Goal: Find contact information: Find contact information

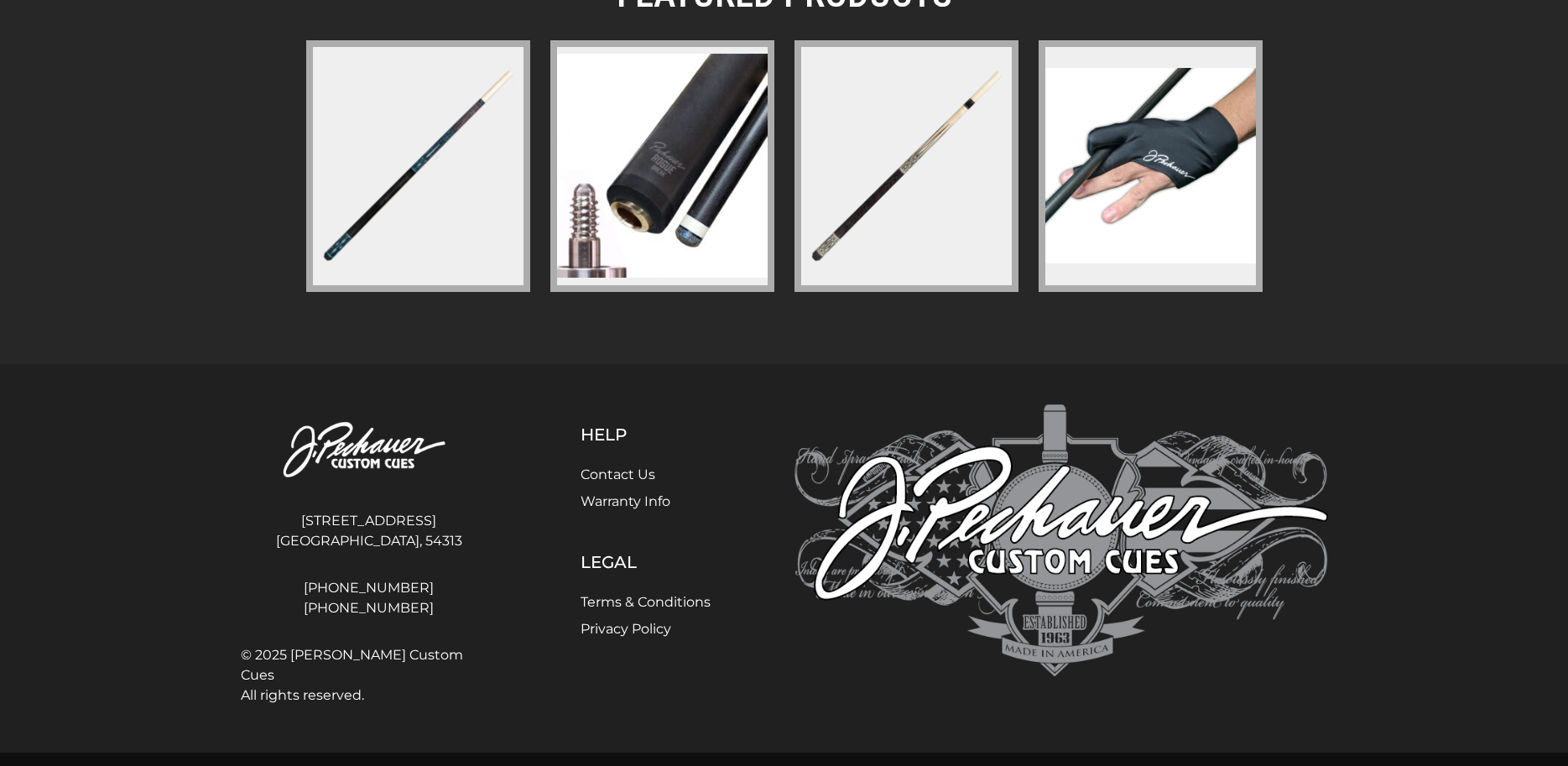
scroll to position [2573, 0]
click at [613, 466] on link "Contact Us" at bounding box center [617, 474] width 74 height 16
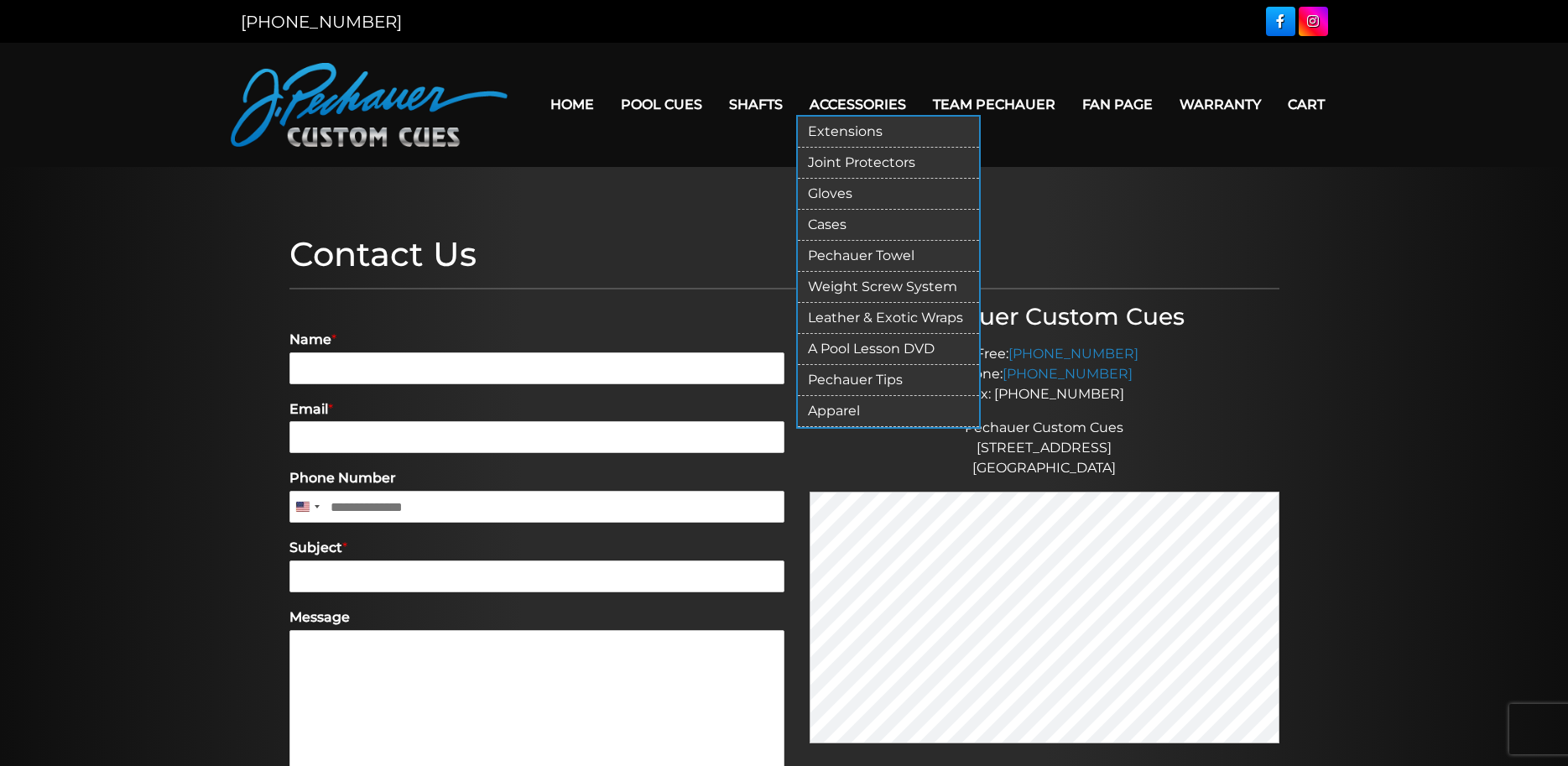
click at [916, 123] on link "Extensions" at bounding box center [888, 132] width 181 height 31
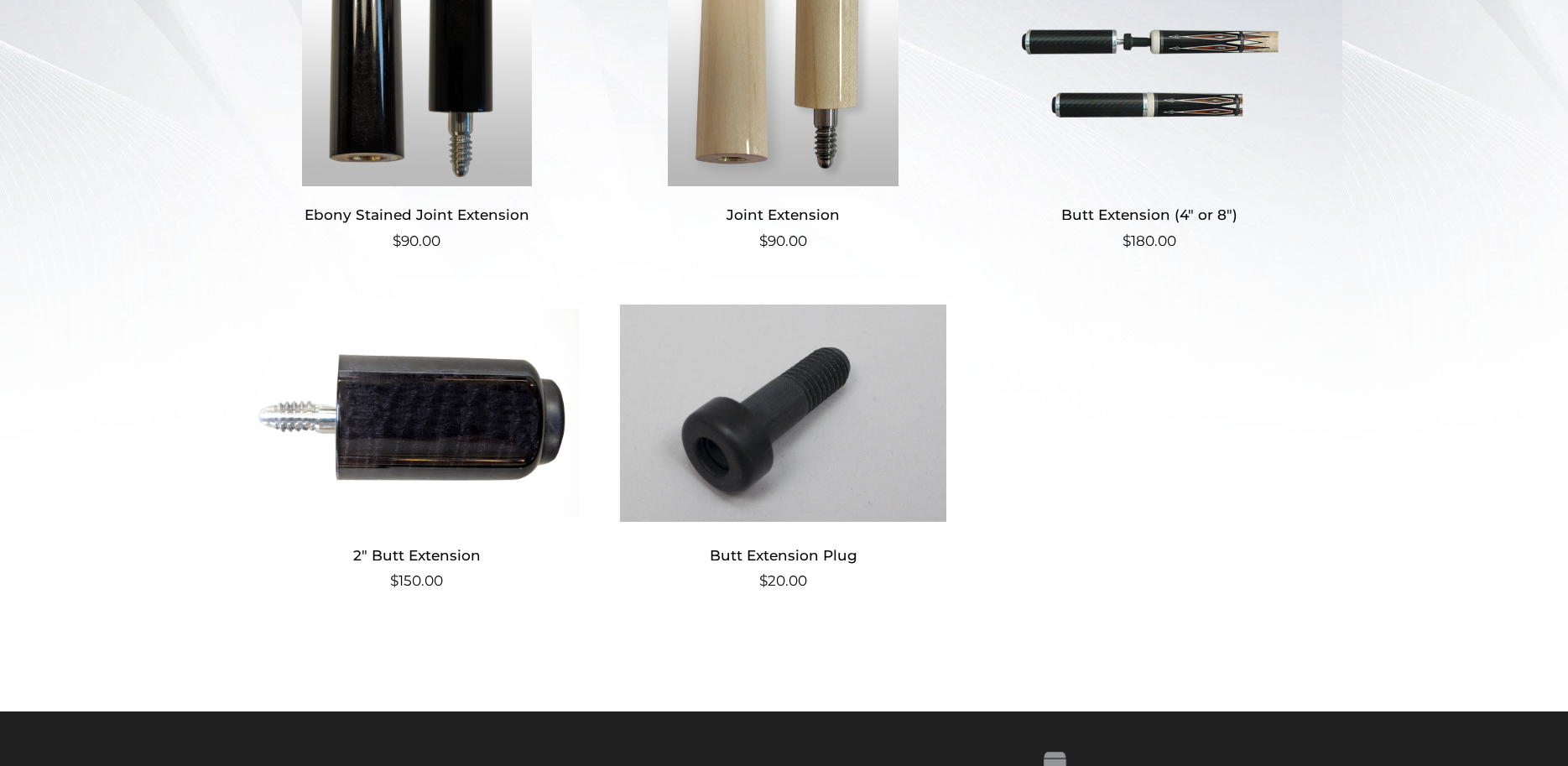
scroll to position [525, 0]
